Goal: Task Accomplishment & Management: Manage account settings

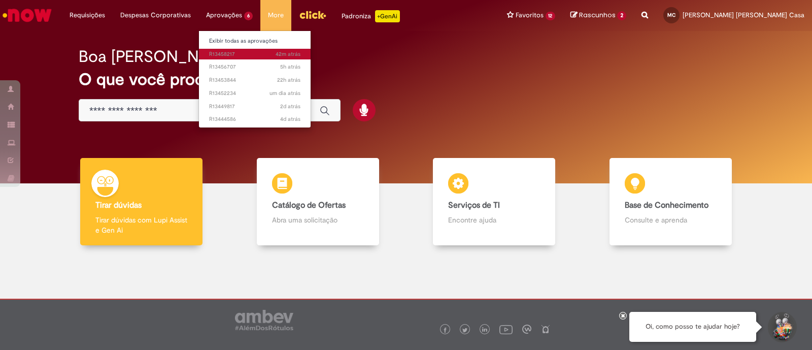
click at [231, 54] on span "42m atrás 42 minutos atrás R13458217" at bounding box center [254, 54] width 91 height 8
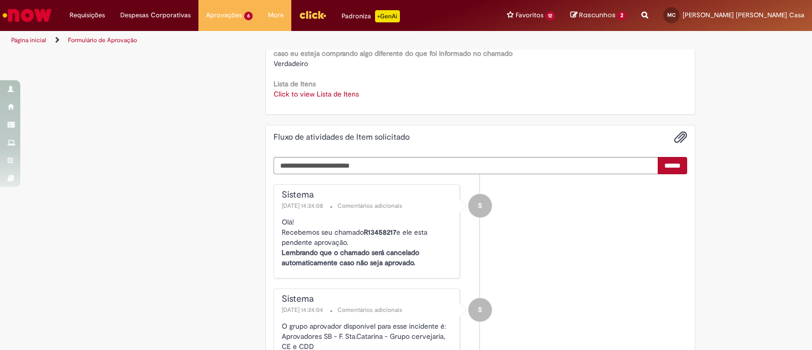
scroll to position [1396, 0]
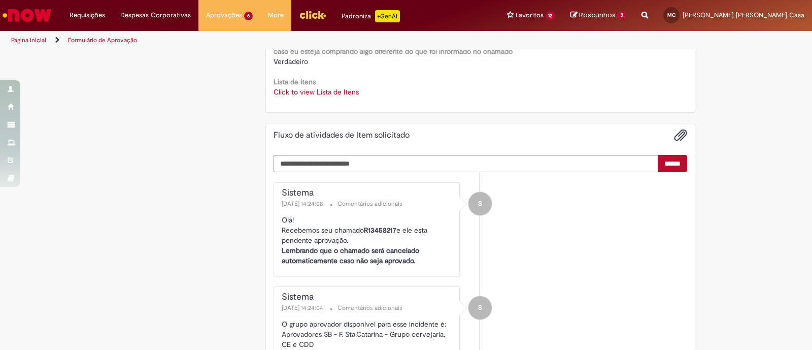
click at [306, 89] on link "Click to view Lista de Itens" at bounding box center [316, 91] width 85 height 9
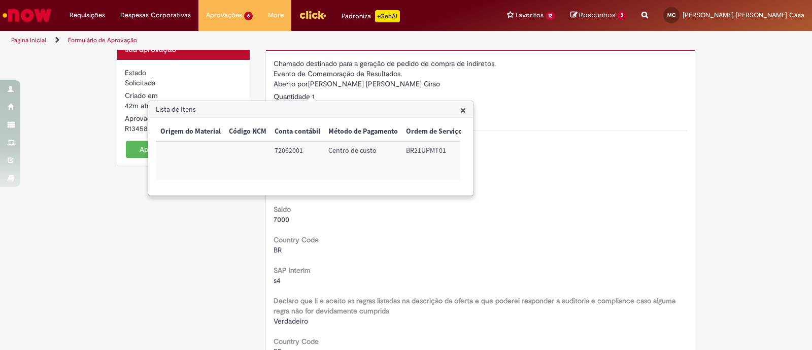
scroll to position [0, 0]
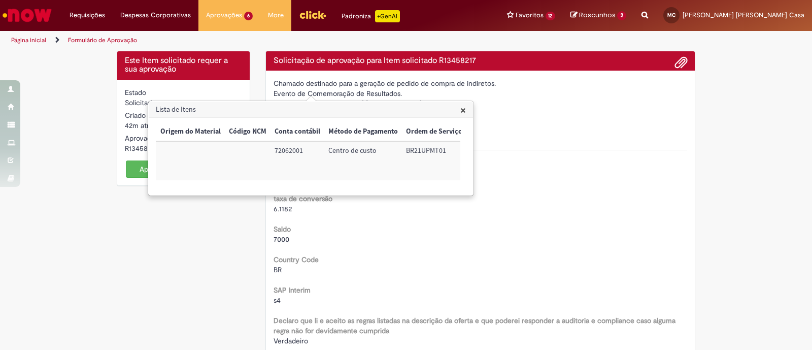
click at [129, 168] on button "Aprovar" at bounding box center [152, 168] width 53 height 17
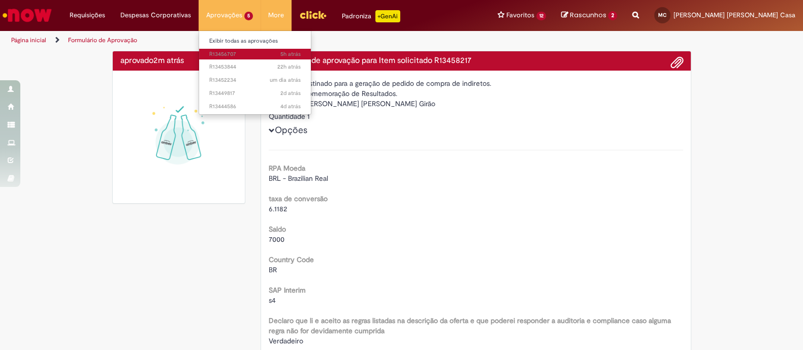
click at [226, 53] on span "5h atrás 5 horas atrás R13456707" at bounding box center [254, 54] width 91 height 8
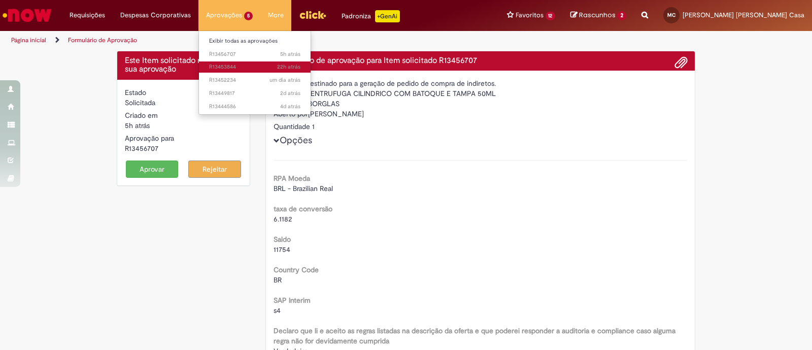
click at [235, 69] on span "22h atrás 22 horas atrás R13453844" at bounding box center [254, 67] width 91 height 8
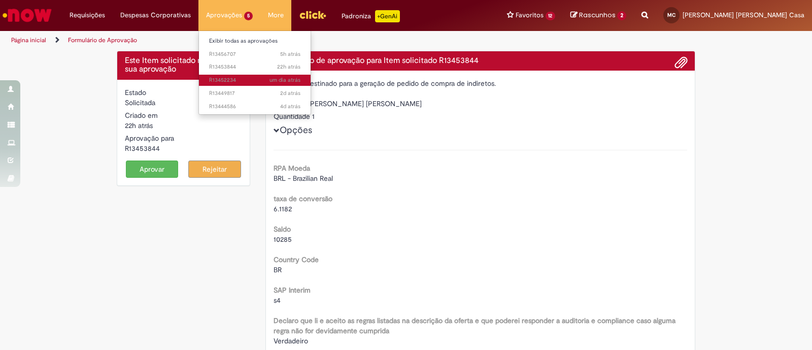
click at [235, 78] on span "um dia atrás um dia atrás R13452234" at bounding box center [254, 80] width 91 height 8
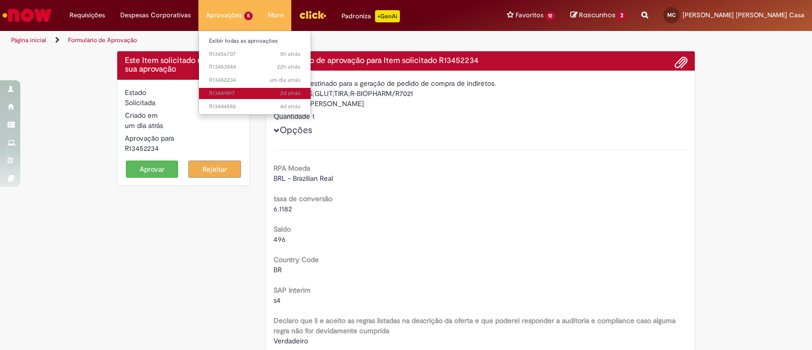
click at [238, 93] on span "2d atrás 2 [PERSON_NAME] atrás R13449817" at bounding box center [254, 93] width 91 height 8
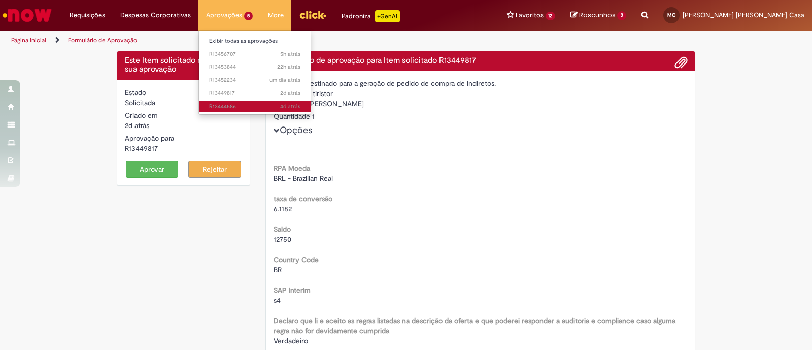
click at [239, 107] on span "4d atrás 4 [PERSON_NAME] atrás R13444586" at bounding box center [254, 107] width 91 height 8
